Goal: Task Accomplishment & Management: Complete application form

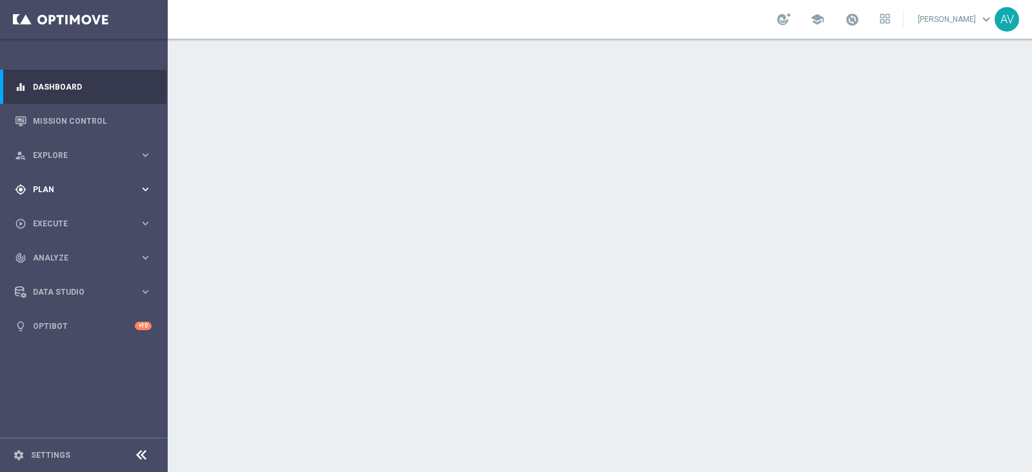
click at [57, 188] on span "Plan" at bounding box center [86, 190] width 106 height 8
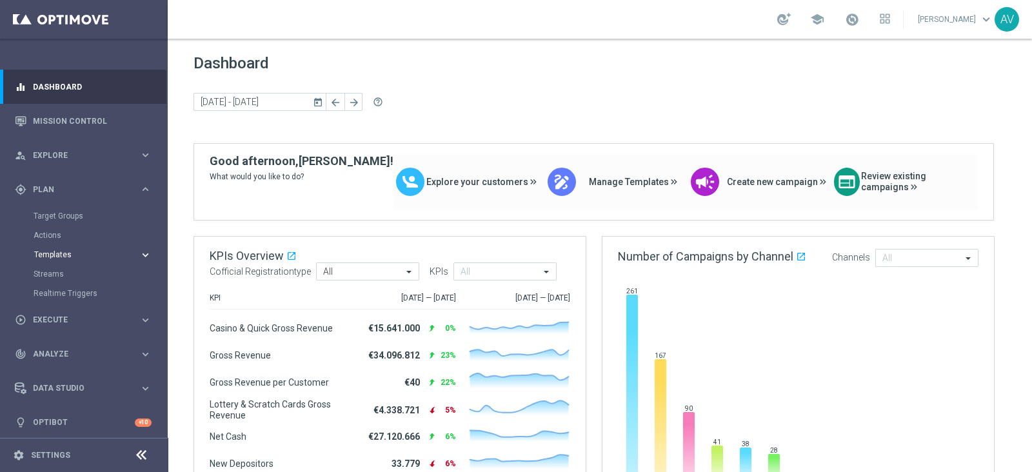
click at [65, 250] on button "Templates keyboard_arrow_right" at bounding box center [93, 255] width 119 height 10
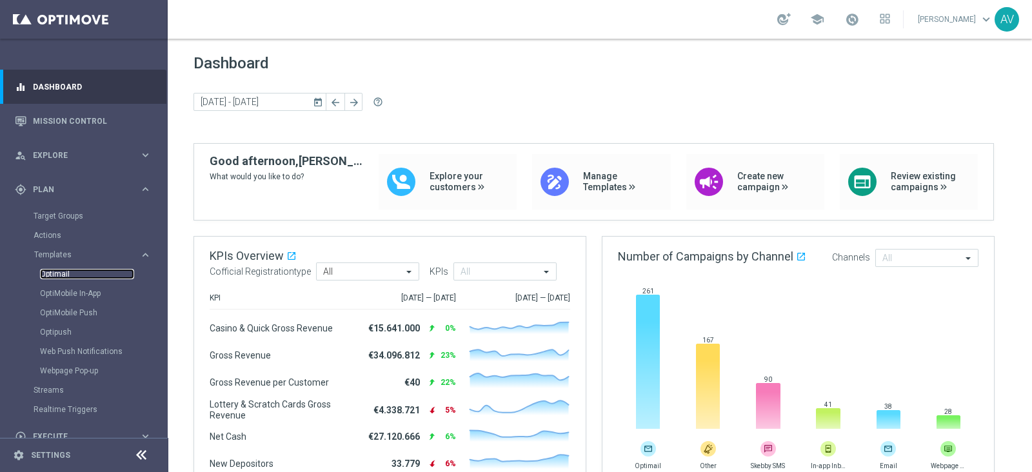
click at [61, 272] on link "Optimail" at bounding box center [87, 274] width 94 height 10
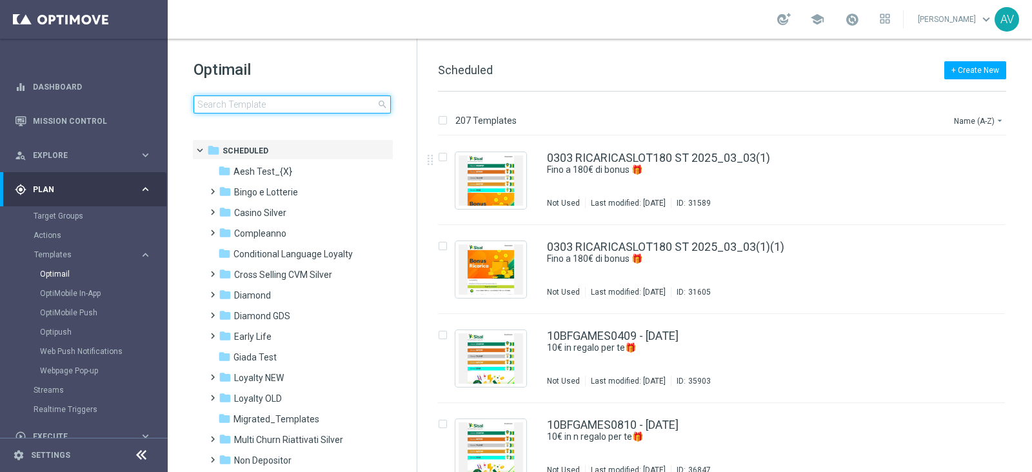
click at [248, 104] on input at bounding box center [292, 104] width 197 height 18
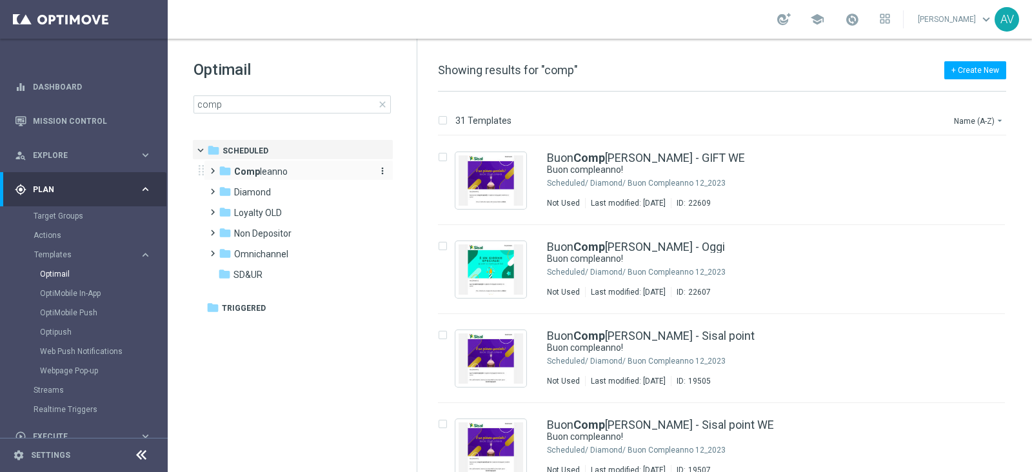
click at [279, 166] on span "Comp leanno" at bounding box center [261, 172] width 54 height 12
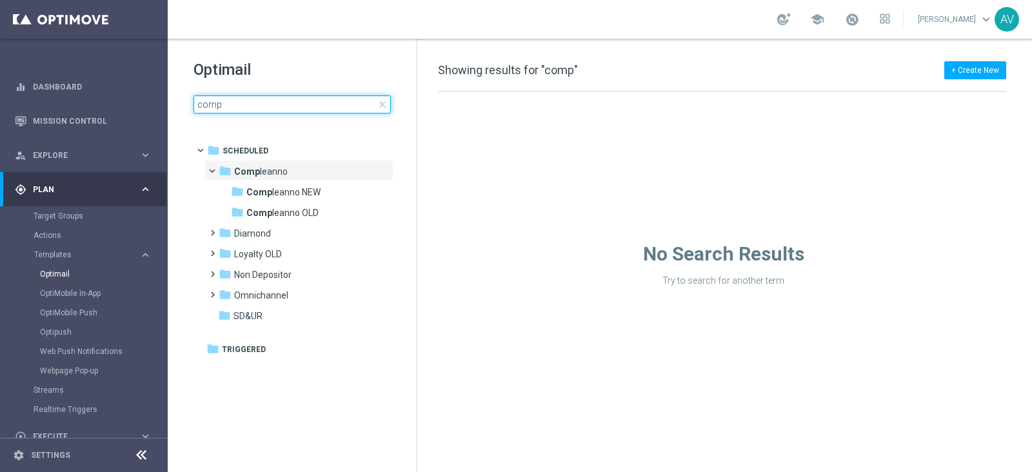
click at [237, 110] on input "comp" at bounding box center [292, 104] width 197 height 18
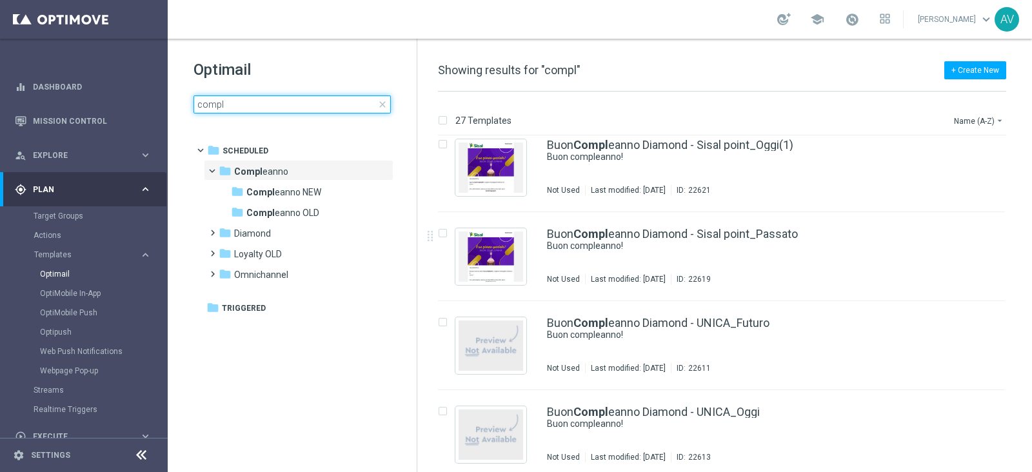
scroll to position [484, 0]
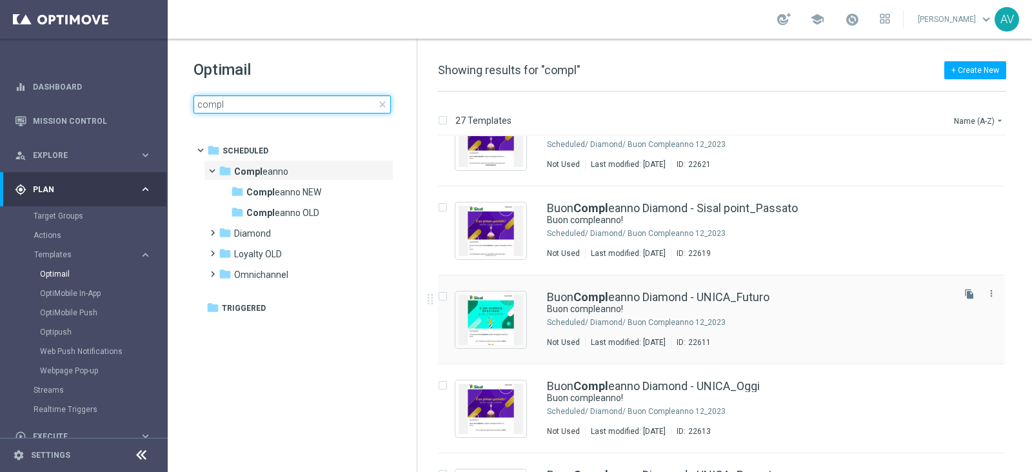
type input "compl"
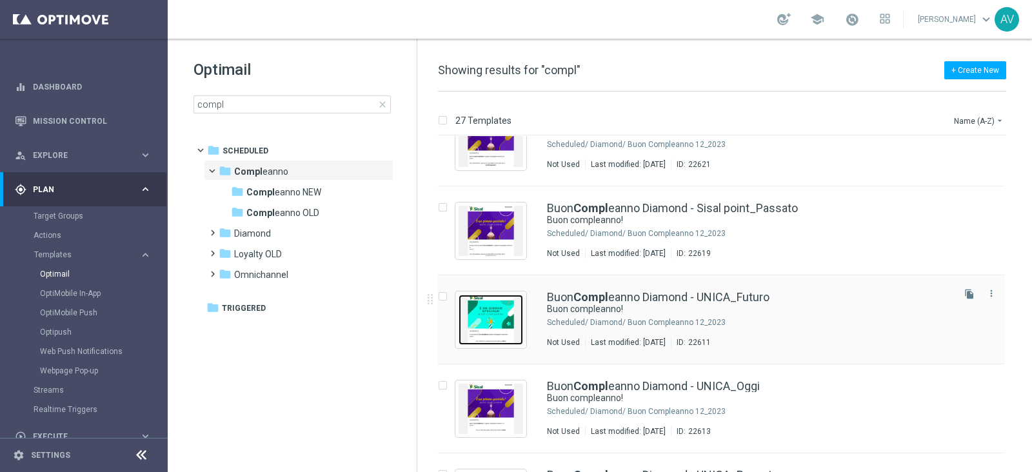
click at [510, 326] on img "Press SPACE to select this row." at bounding box center [491, 320] width 65 height 50
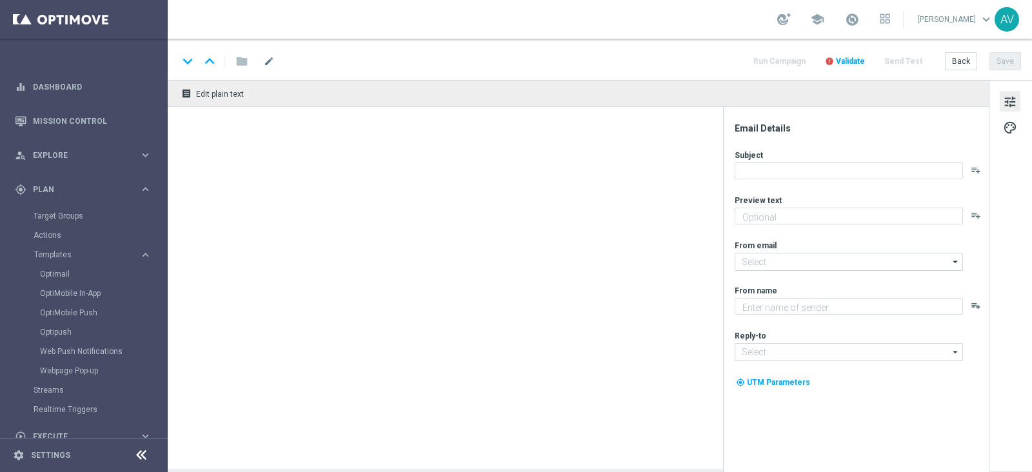
type textarea "Ti aspetta una sorpresa…"
type textarea "Sisal"
type input "[EMAIL_ADDRESS][DOMAIN_NAME]"
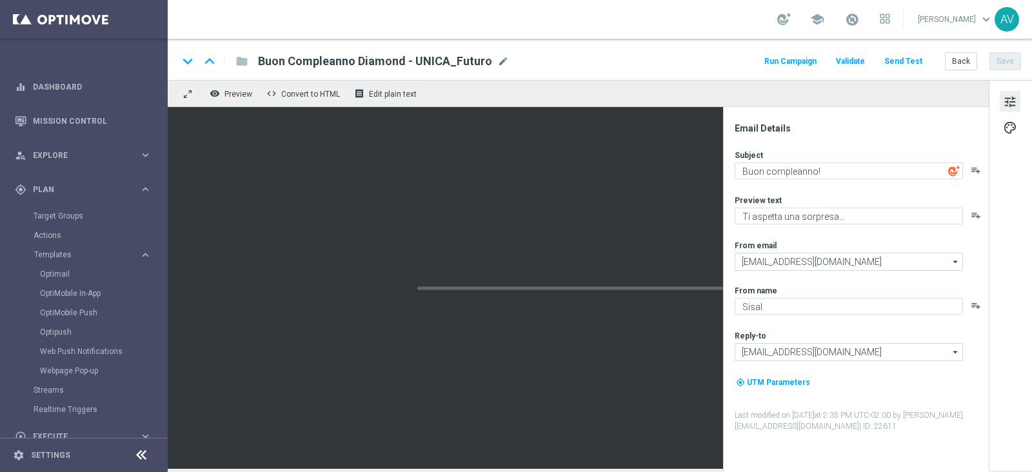
click at [798, 55] on button "Run Campaign" at bounding box center [791, 61] width 56 height 17
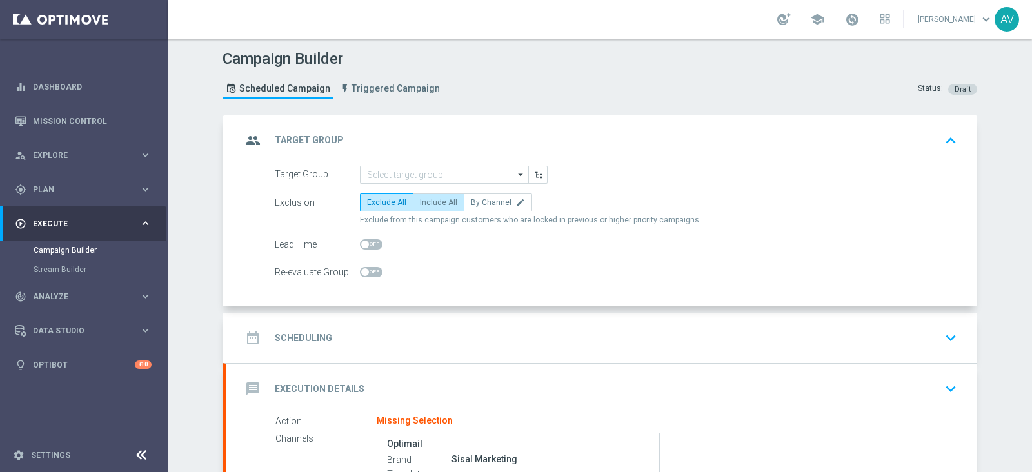
click at [423, 203] on span "Include All" at bounding box center [438, 202] width 37 height 9
click at [423, 203] on input "Include All" at bounding box center [424, 205] width 8 height 8
radio input "true"
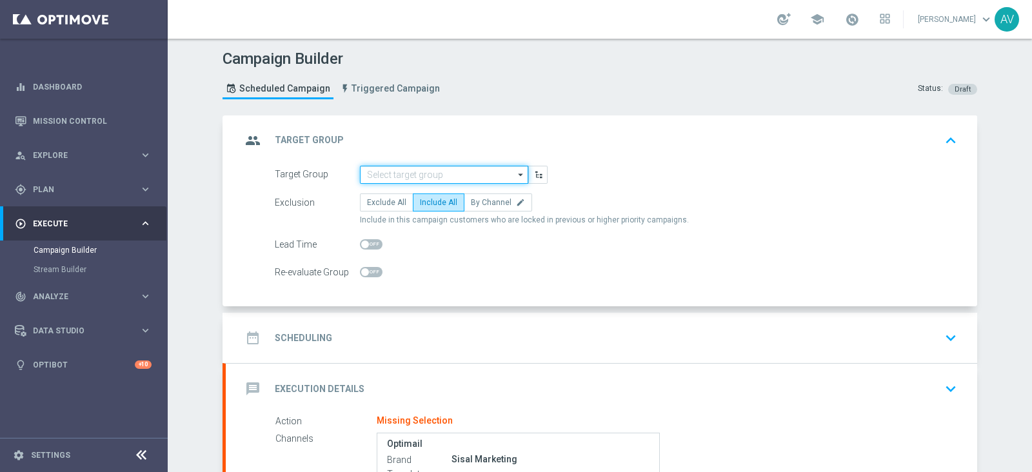
drag, startPoint x: 443, startPoint y: 182, endPoint x: 454, endPoint y: 182, distance: 11.6
click at [443, 182] on input at bounding box center [444, 175] width 168 height 18
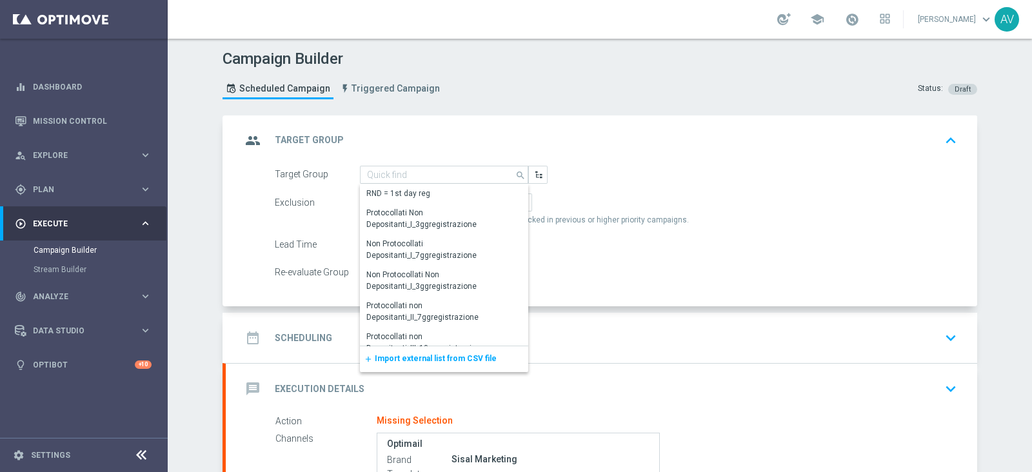
click at [446, 359] on span "Import external list from CSV file" at bounding box center [436, 358] width 122 height 9
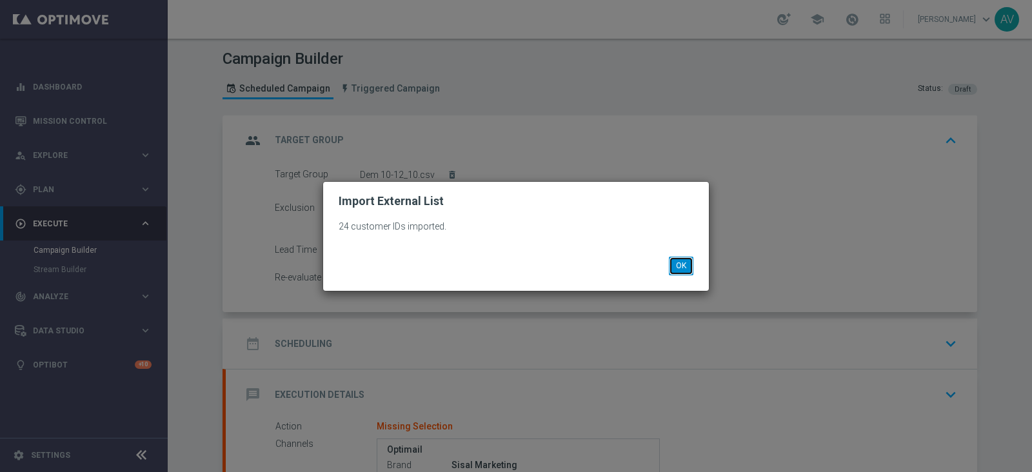
click at [686, 265] on button "OK" at bounding box center [681, 266] width 25 height 18
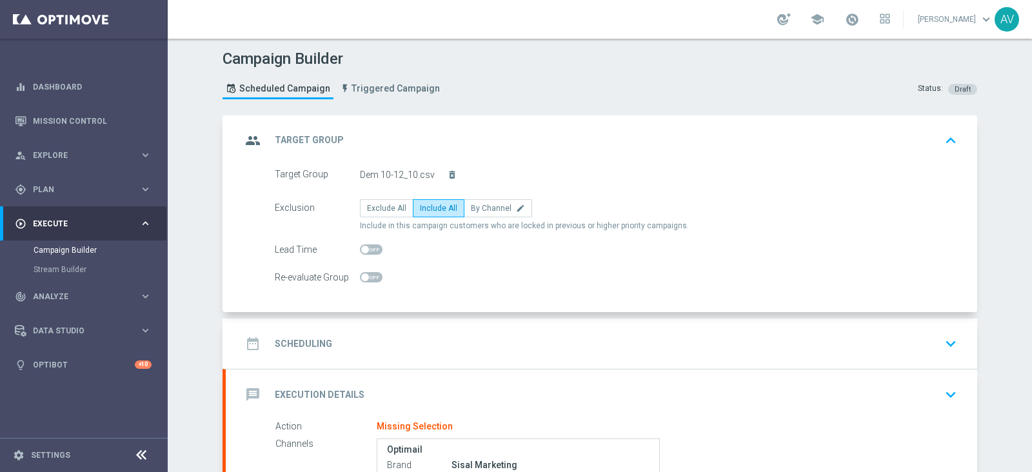
click at [226, 139] on div "group Target Group keyboard_arrow_up" at bounding box center [602, 140] width 752 height 50
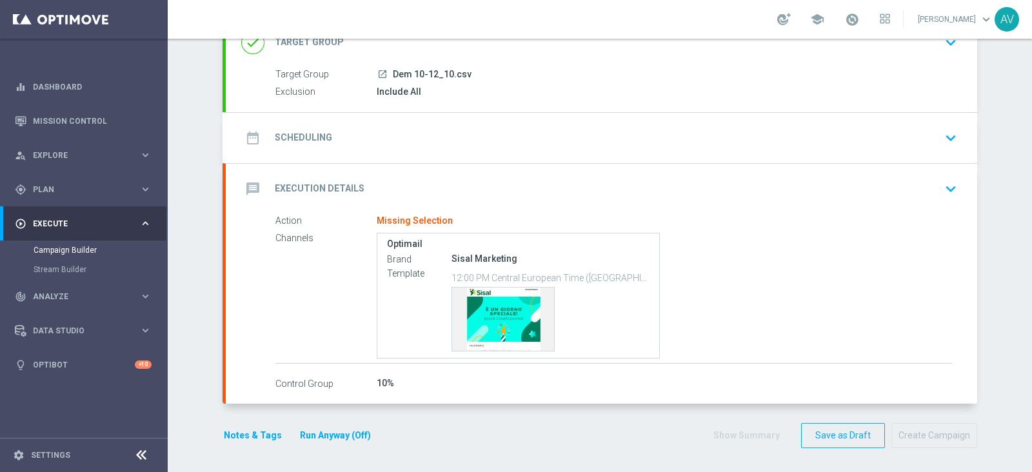
click at [232, 130] on div "date_range Scheduling keyboard_arrow_down" at bounding box center [602, 138] width 752 height 50
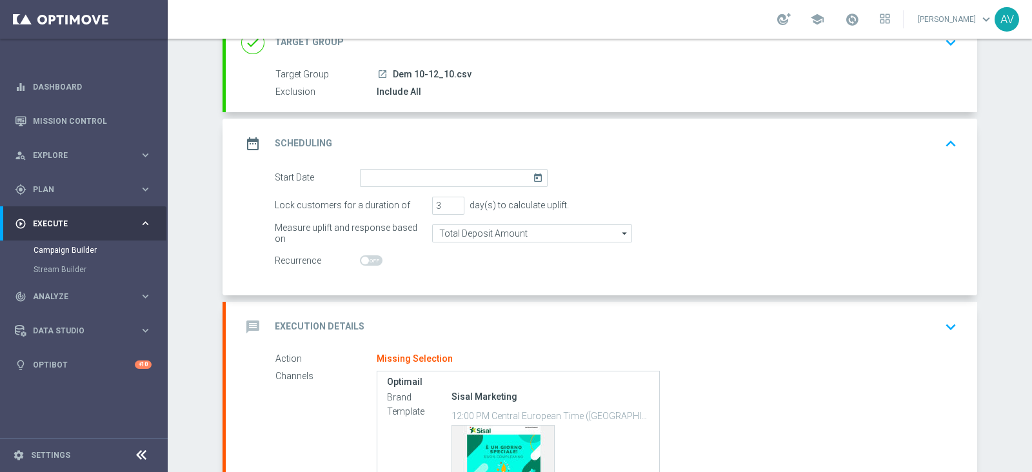
scroll to position [98, 0]
click at [533, 175] on icon "today" at bounding box center [540, 176] width 15 height 14
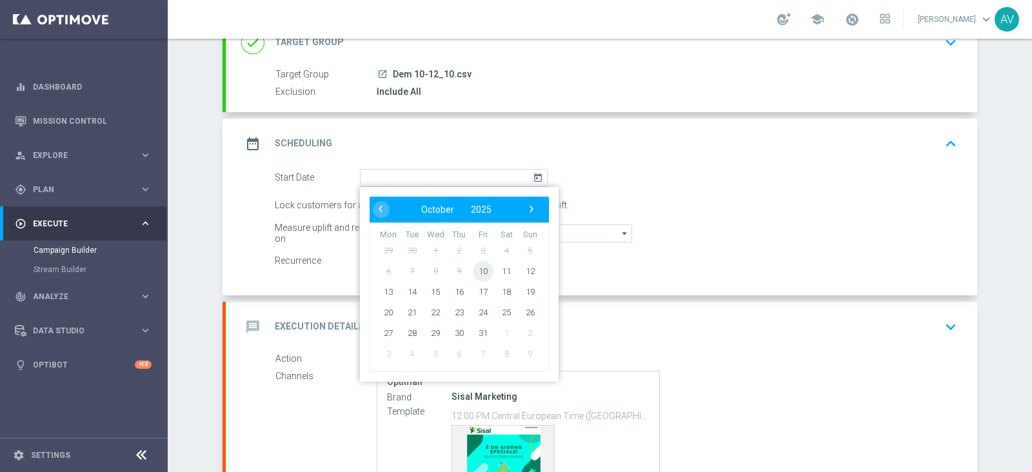
click at [479, 273] on span "10" at bounding box center [483, 271] width 21 height 21
type input "[DATE]"
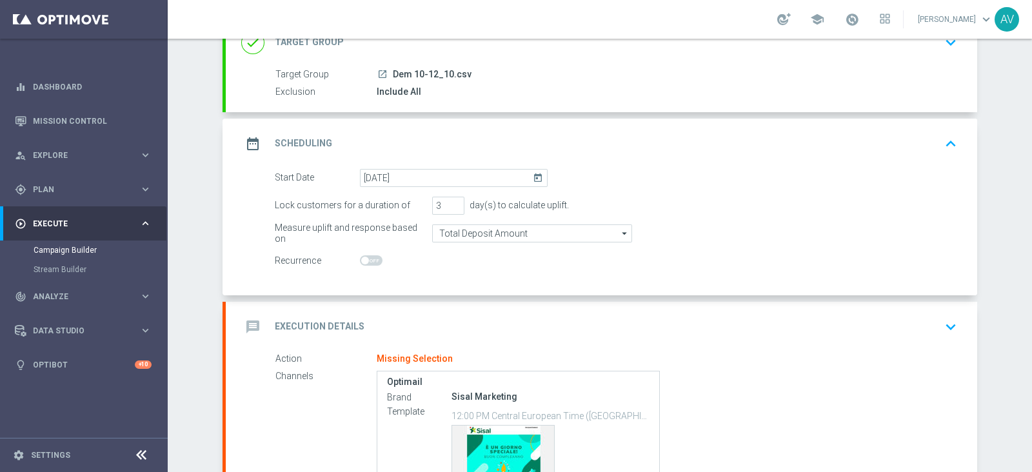
click at [246, 146] on icon "date_range" at bounding box center [252, 143] width 23 height 23
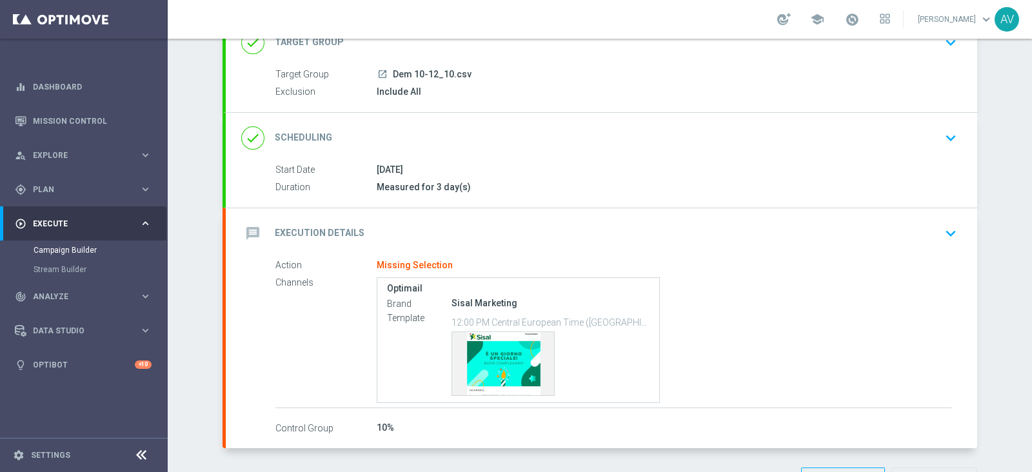
click at [263, 229] on div "message Execution Details" at bounding box center [302, 233] width 123 height 23
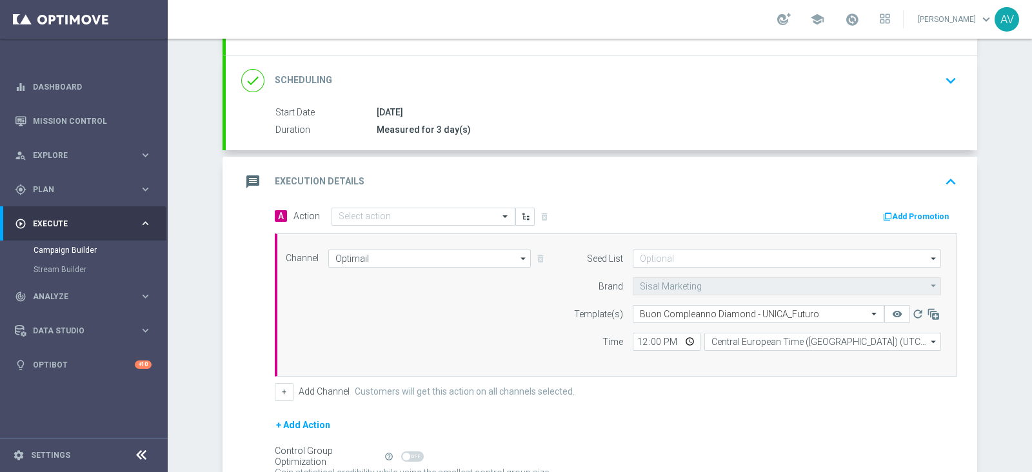
scroll to position [179, 0]
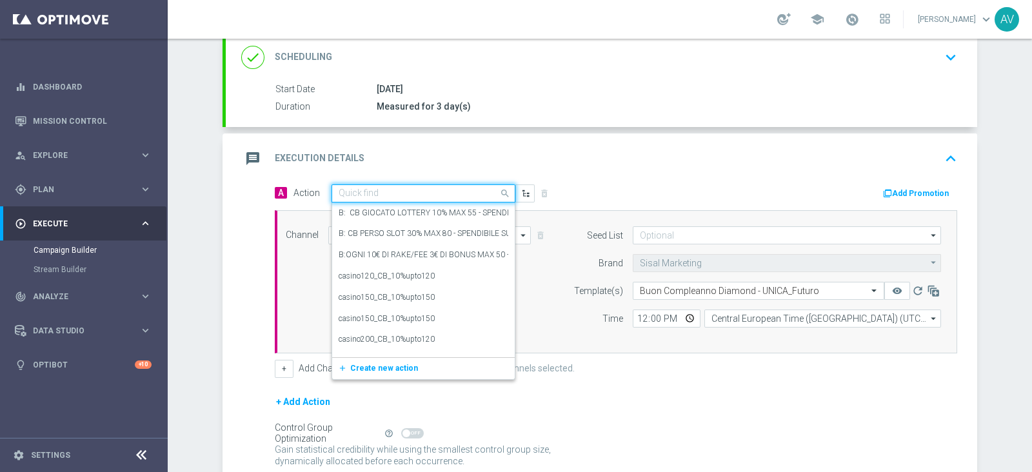
click at [409, 190] on input "text" at bounding box center [411, 193] width 144 height 11
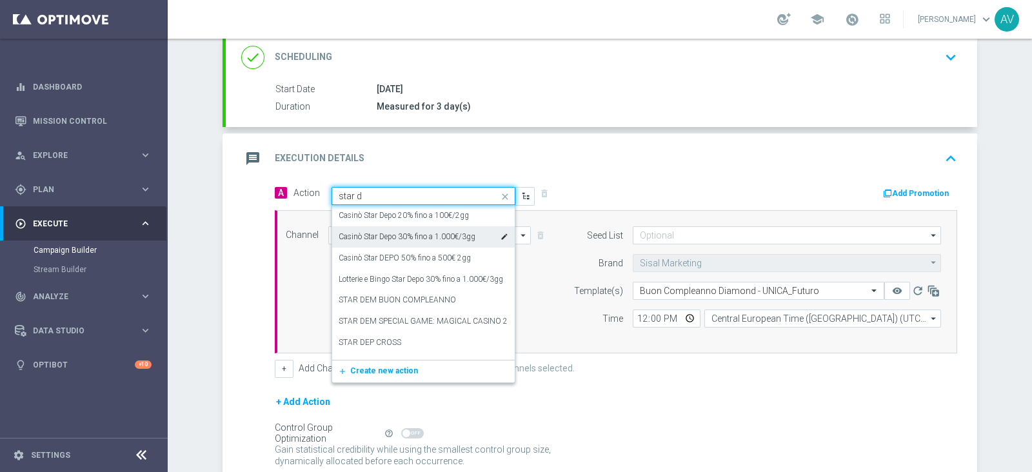
type input "star de"
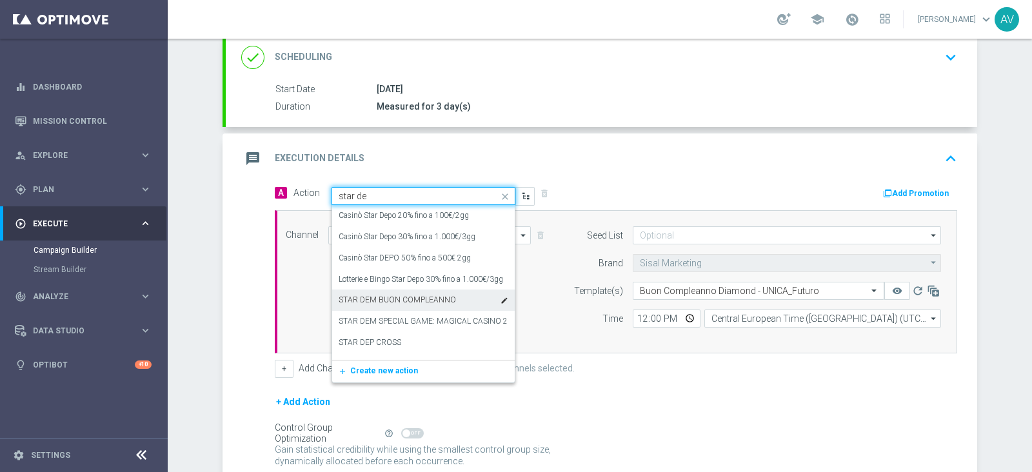
click at [377, 295] on label "STAR DEM BUON COMPLEANNO" at bounding box center [397, 300] width 117 height 11
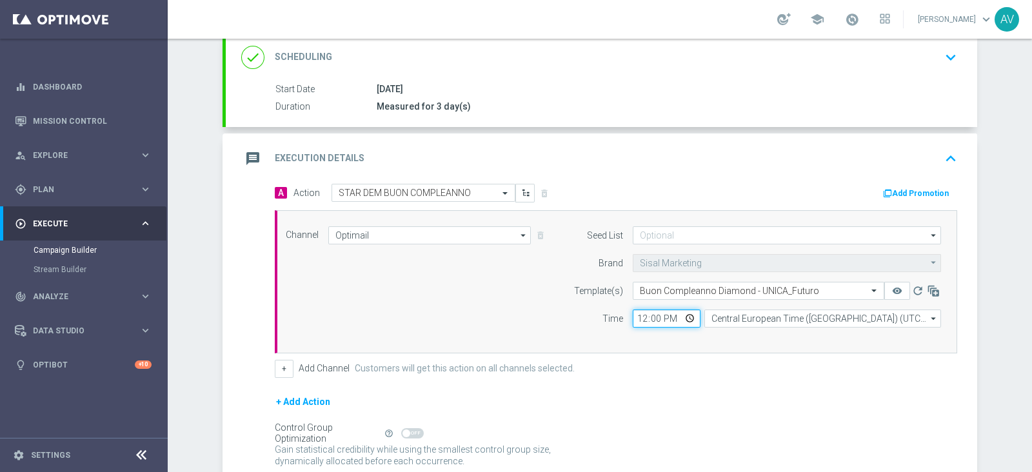
click at [639, 314] on input "12:00" at bounding box center [667, 319] width 68 height 18
type input "16:00"
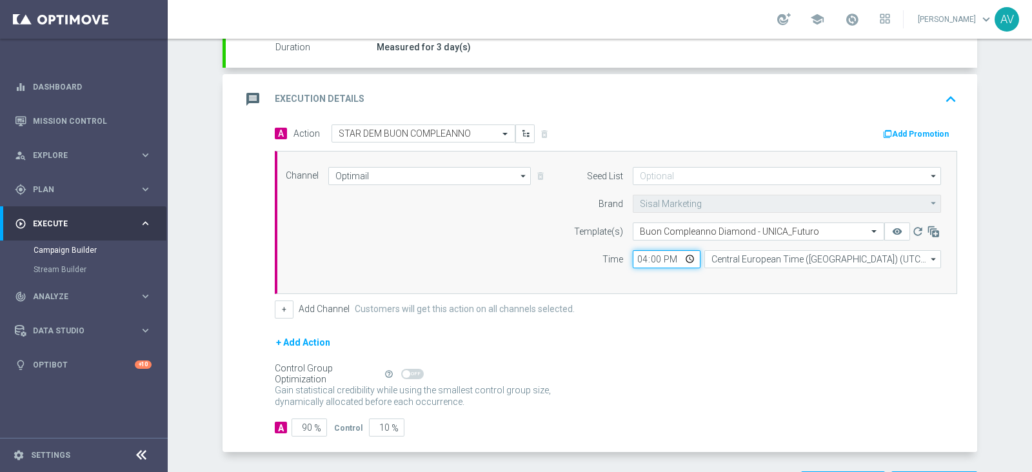
scroll to position [286, 0]
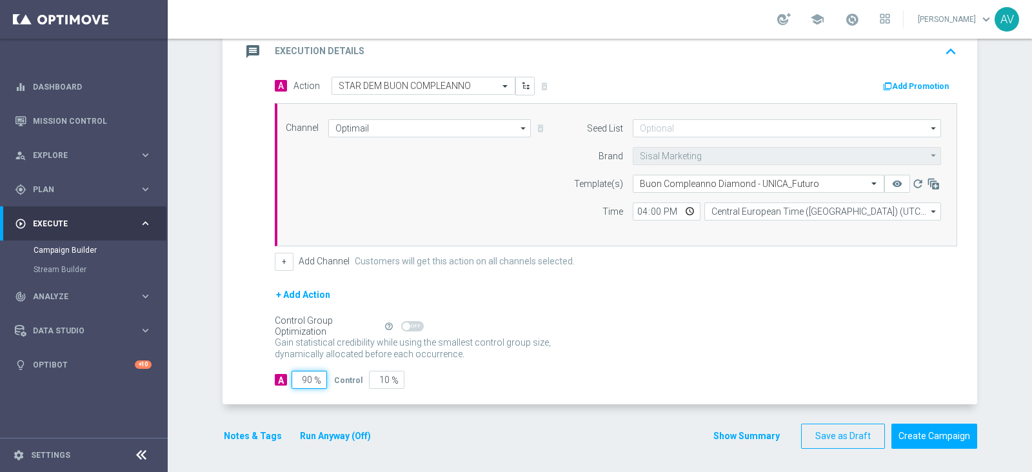
drag, startPoint x: 303, startPoint y: 385, endPoint x: 310, endPoint y: 383, distance: 6.7
click at [303, 385] on input "90" at bounding box center [309, 380] width 35 height 18
type input "0"
type input "100"
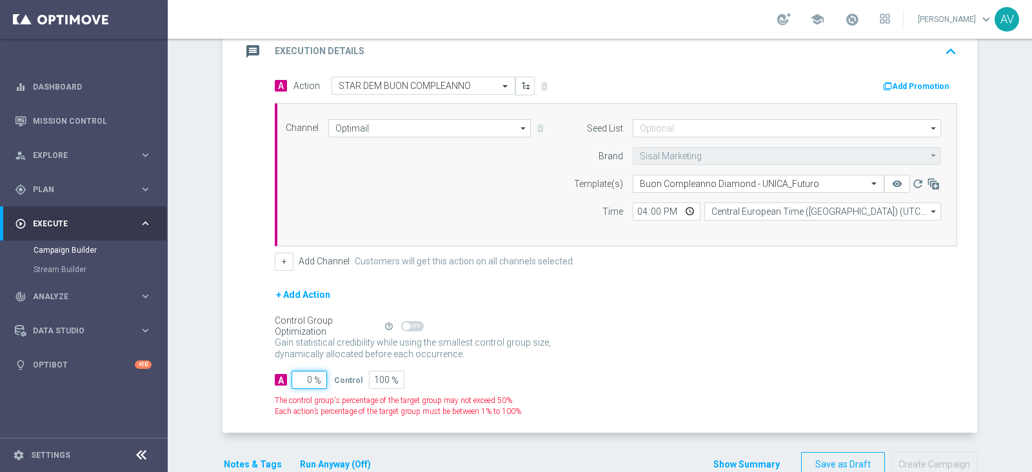
type input "10"
type input "90"
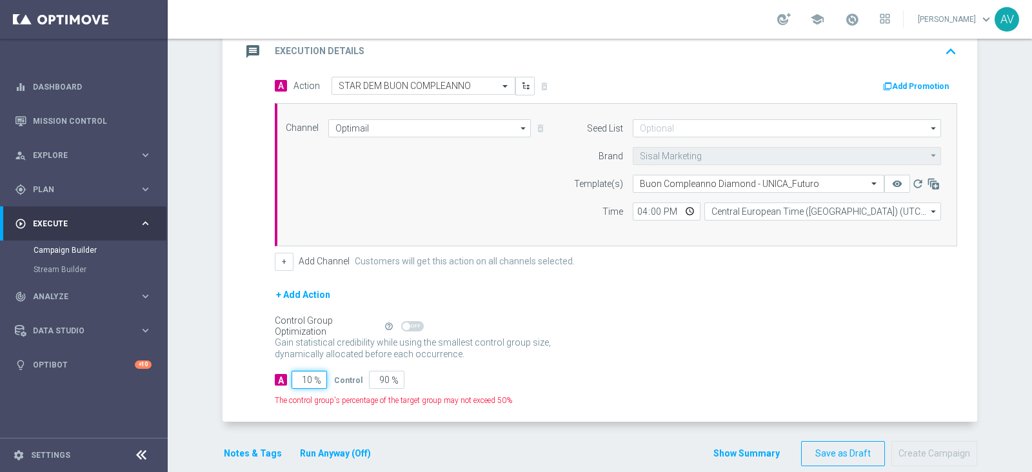
type input "100"
type input "0"
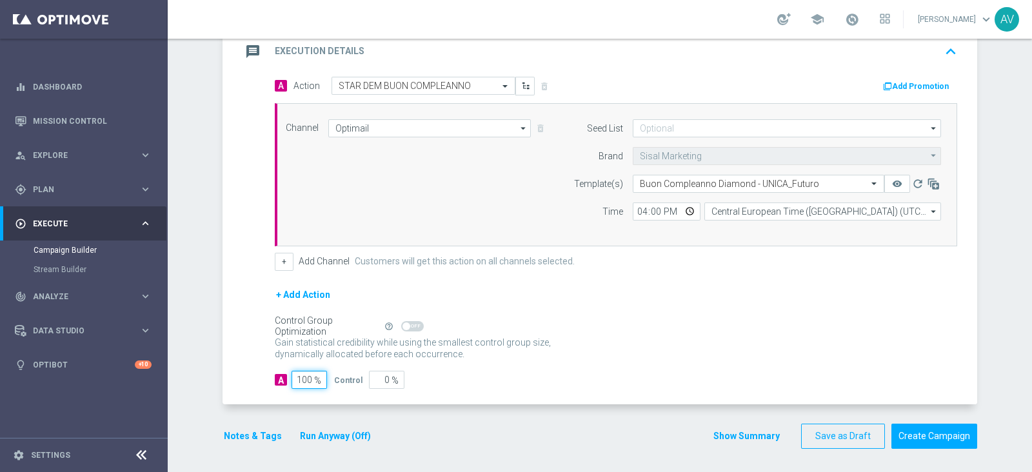
type input "100"
click at [255, 57] on icon "message" at bounding box center [252, 51] width 23 height 23
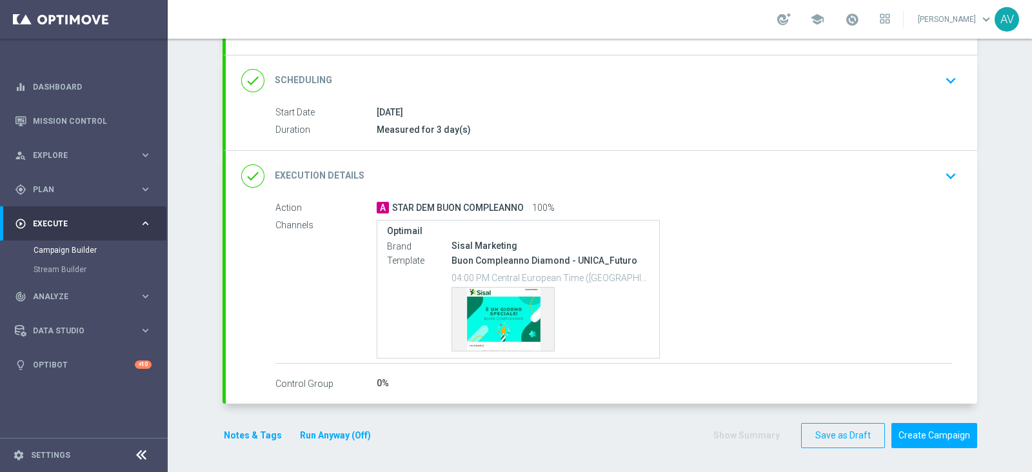
scroll to position [155, 0]
click at [232, 437] on button "Notes & Tags" at bounding box center [253, 436] width 61 height 16
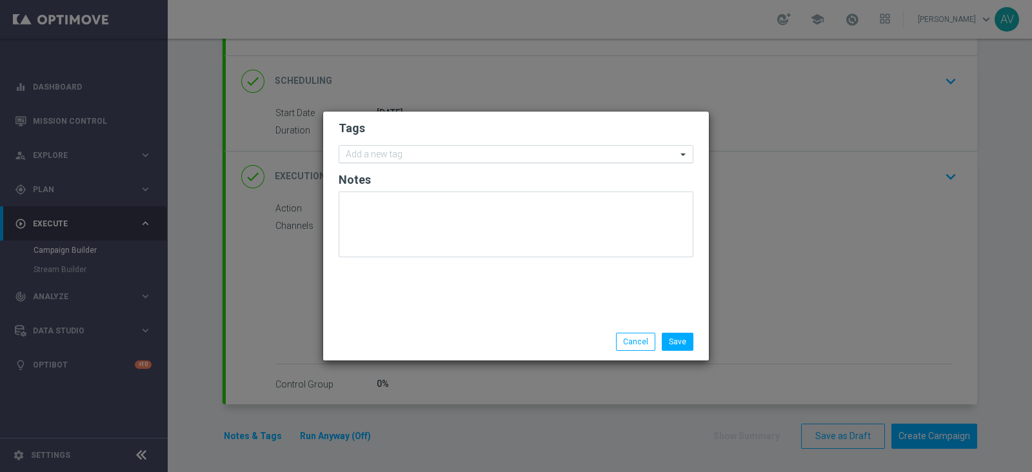
click at [494, 146] on div "Add a new tag" at bounding box center [507, 154] width 337 height 16
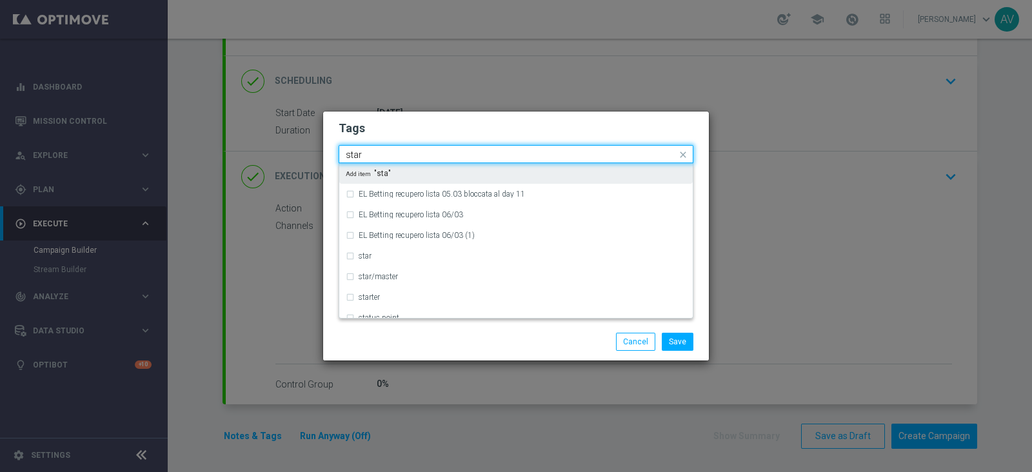
type input "star"
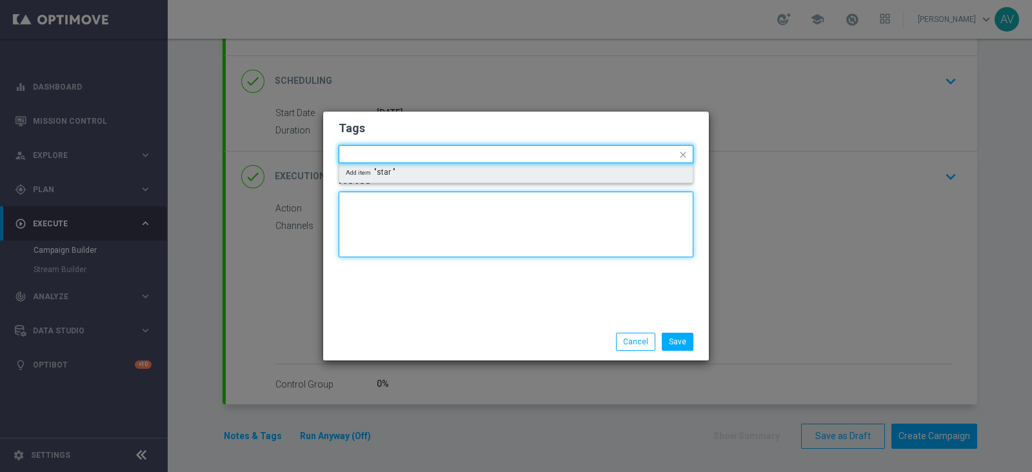
click at [443, 227] on textarea at bounding box center [516, 225] width 355 height 66
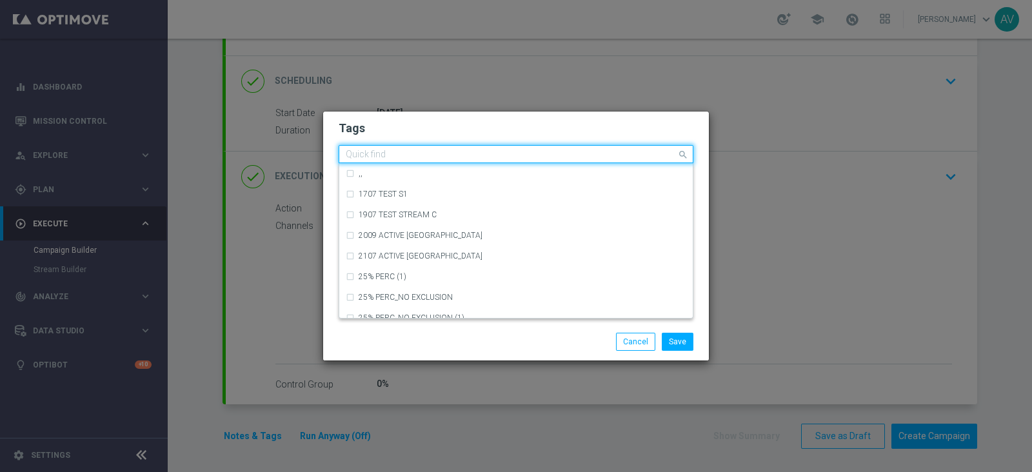
click at [412, 152] on input "text" at bounding box center [511, 155] width 331 height 11
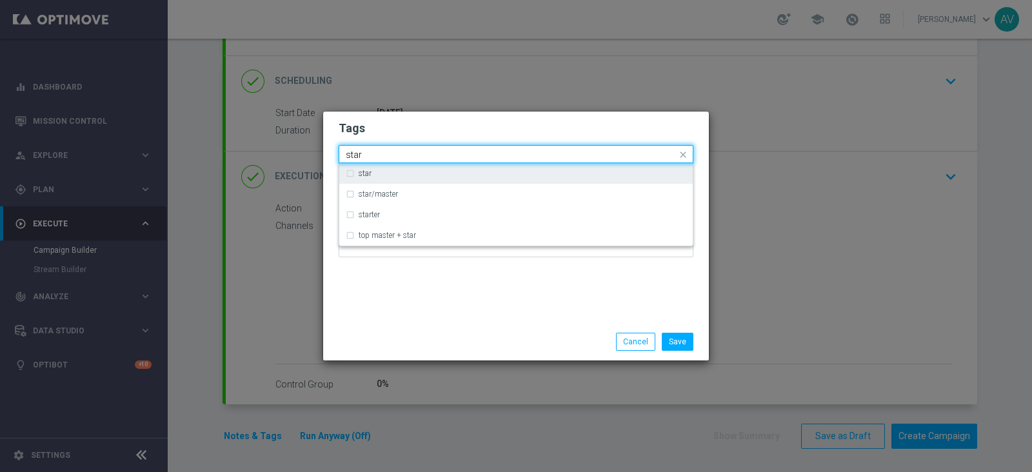
click at [404, 172] on div "star" at bounding box center [523, 174] width 328 height 8
type input "star"
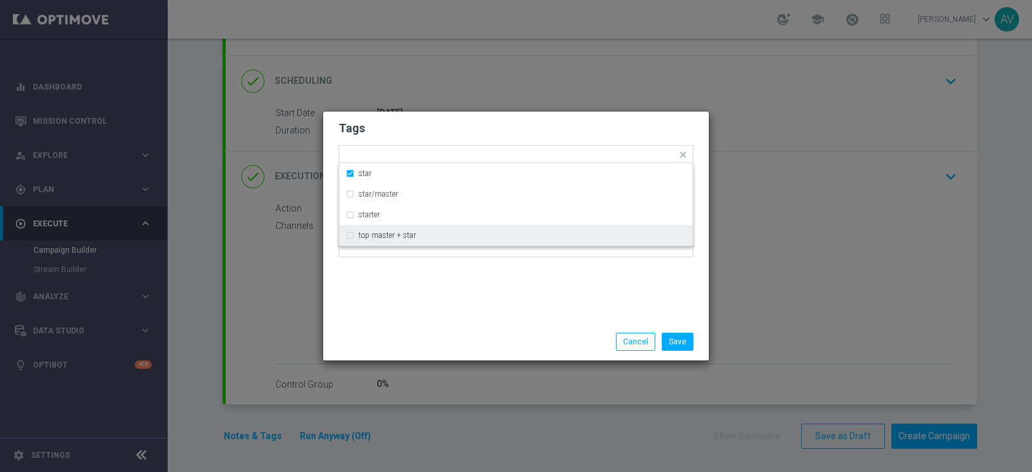
click at [438, 301] on div "Tags Quick find × star star star/master starter top master + star Notes" at bounding box center [516, 218] width 386 height 212
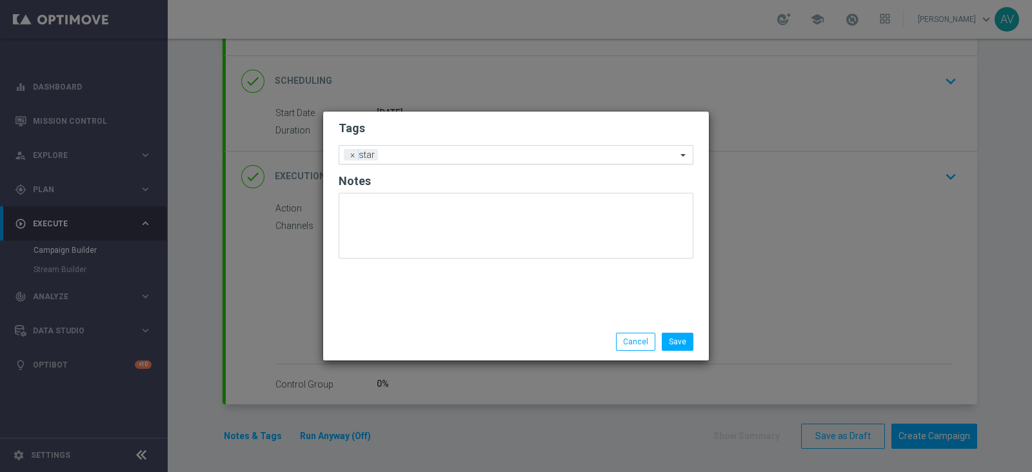
click at [473, 153] on input "text" at bounding box center [530, 155] width 294 height 11
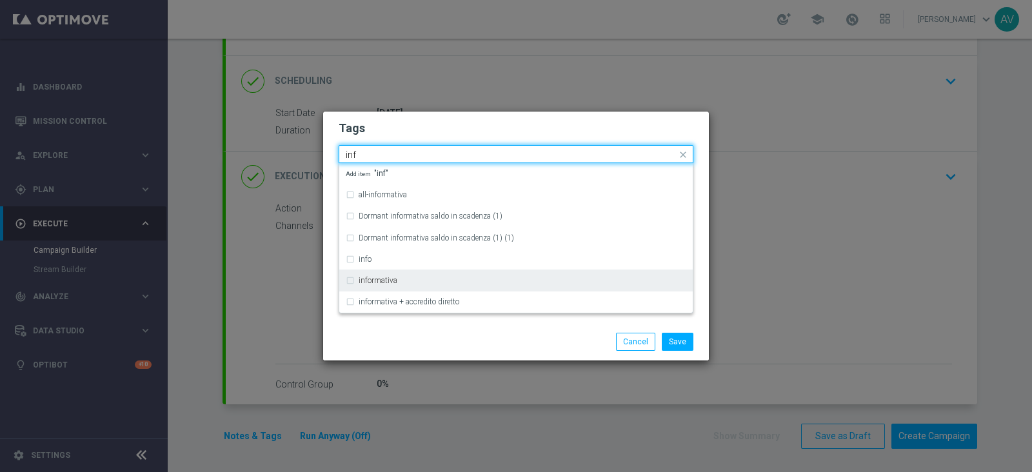
click at [417, 281] on div "informativa" at bounding box center [523, 281] width 328 height 8
type input "inf"
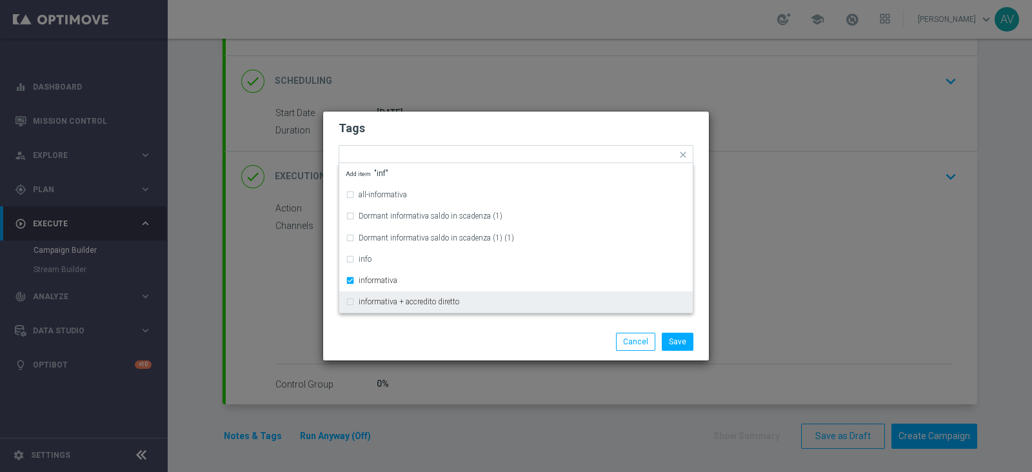
click at [475, 363] on modal-container "Tags Quick find × star × informativa all-informativa Dormant informativa saldo …" at bounding box center [516, 236] width 1032 height 472
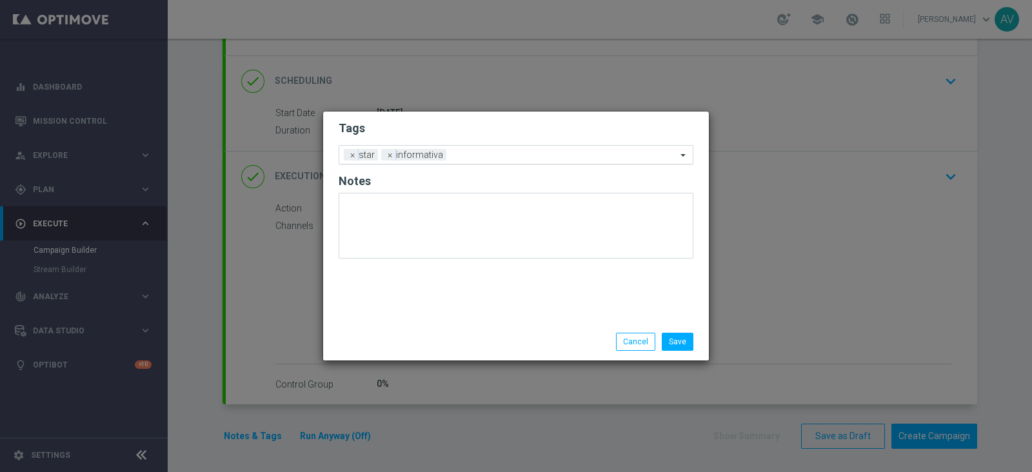
click at [522, 151] on input "text" at bounding box center [564, 155] width 225 height 11
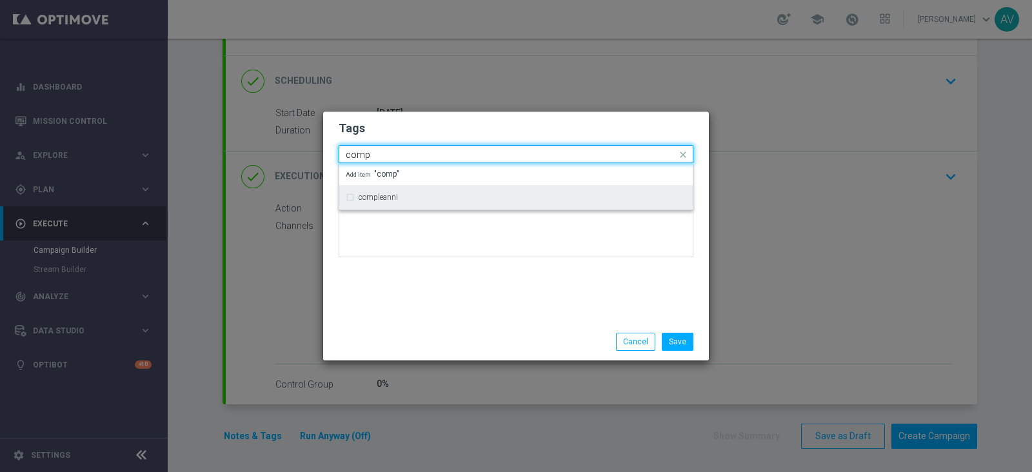
click at [455, 195] on div "compleanni" at bounding box center [523, 198] width 328 height 8
type input "comp"
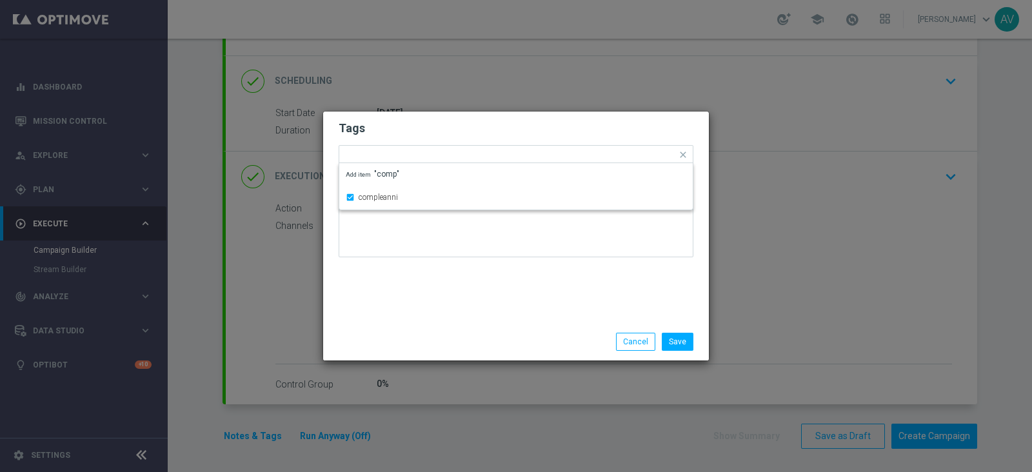
click at [422, 261] on div at bounding box center [516, 229] width 355 height 75
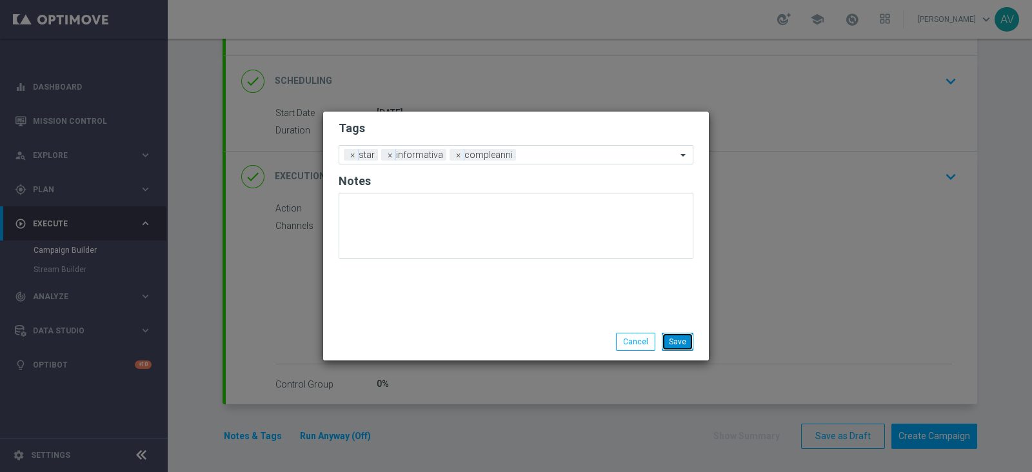
click at [692, 339] on button "Save" at bounding box center [678, 342] width 32 height 18
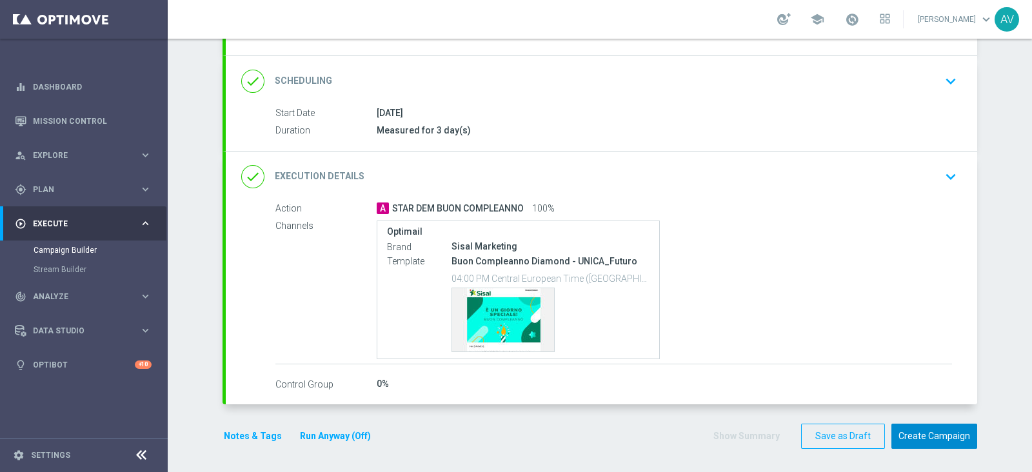
click at [945, 437] on button "Create Campaign" at bounding box center [935, 436] width 86 height 25
